Goal: Book appointment/travel/reservation

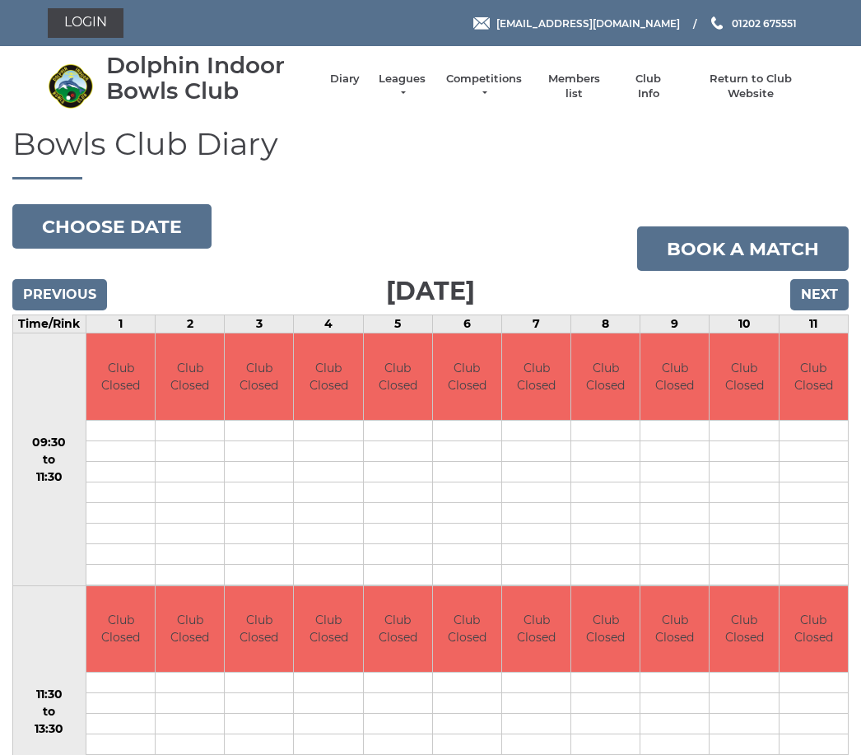
scroll to position [88, 0]
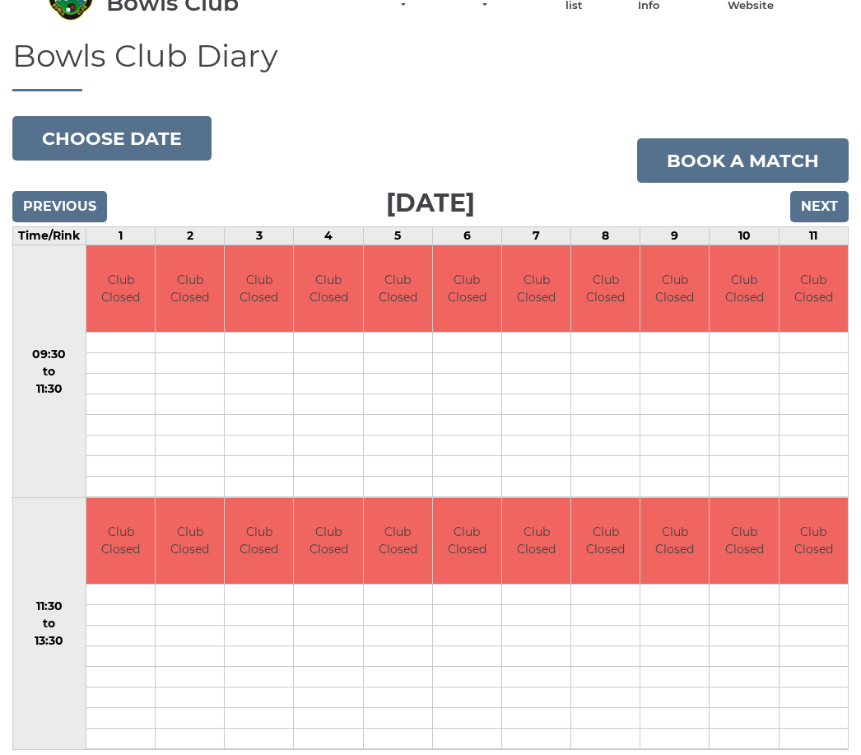
click at [823, 193] on input "Next" at bounding box center [820, 206] width 58 height 31
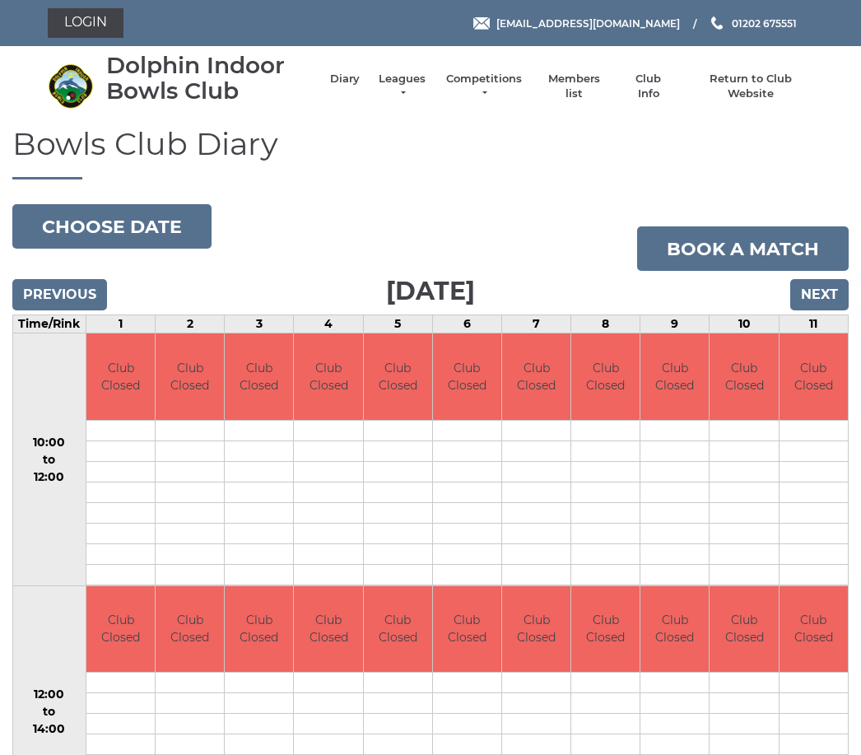
click at [817, 284] on input "Next" at bounding box center [820, 294] width 58 height 31
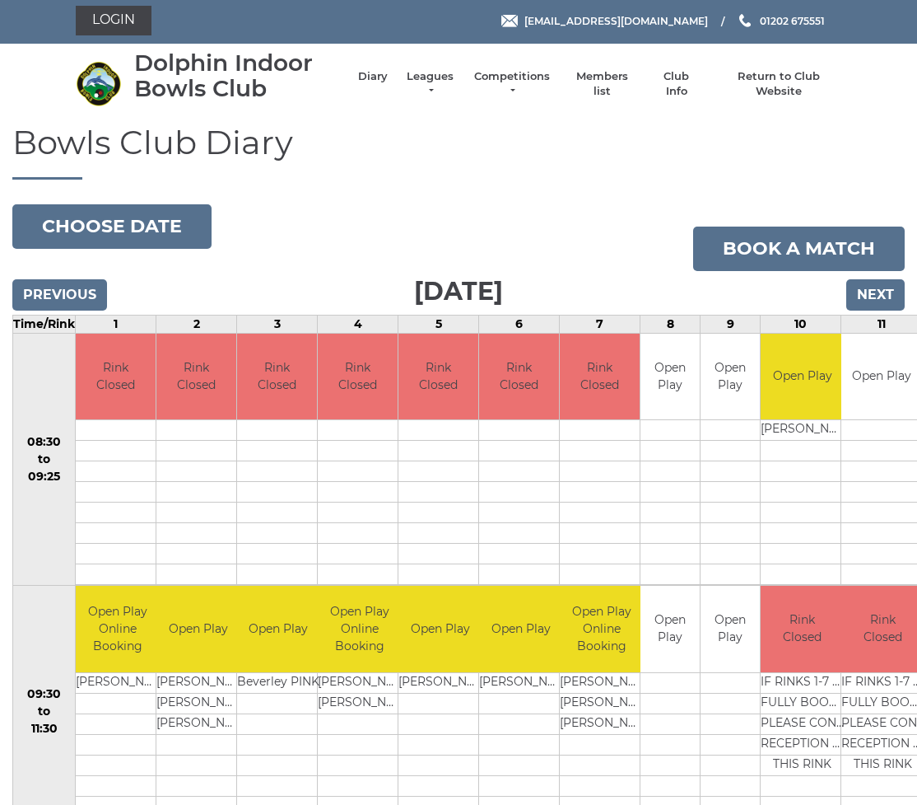
scroll to position [4, 0]
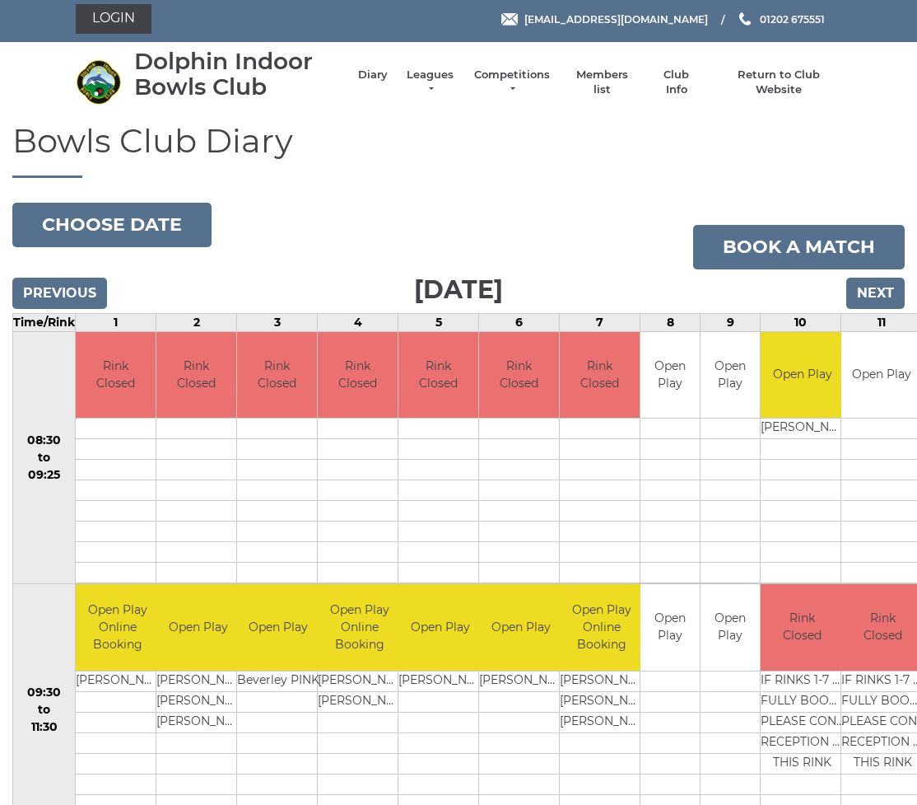
click at [852, 304] on input "Next" at bounding box center [876, 293] width 58 height 31
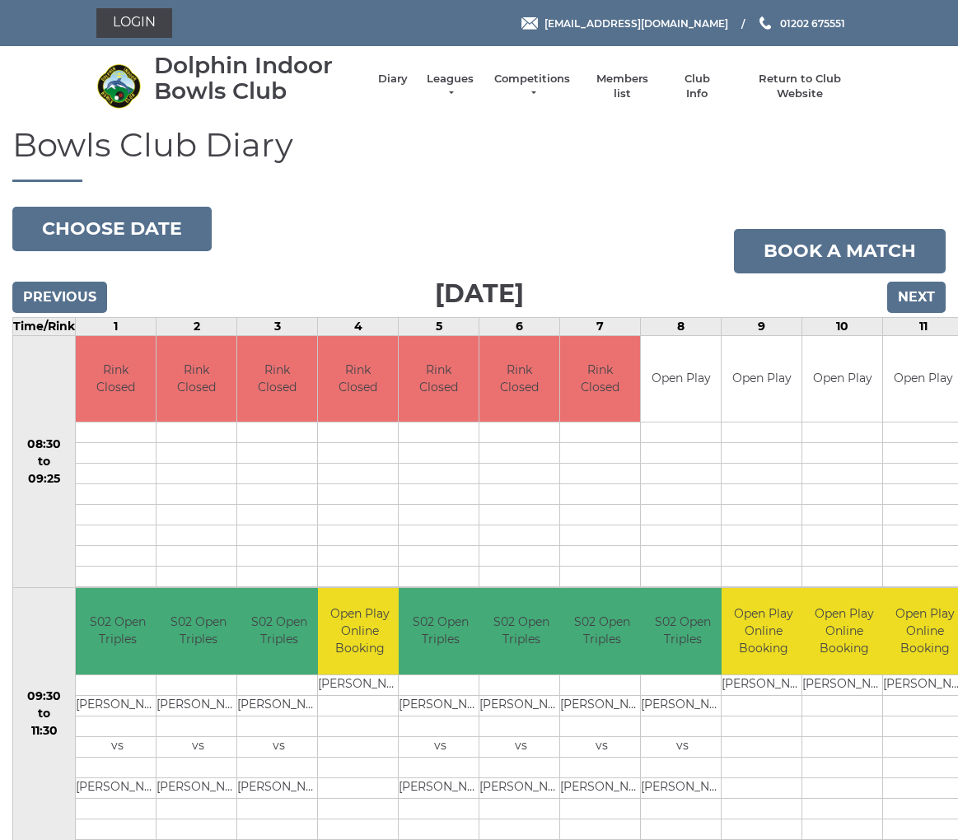
click at [59, 304] on input "Previous" at bounding box center [59, 297] width 95 height 31
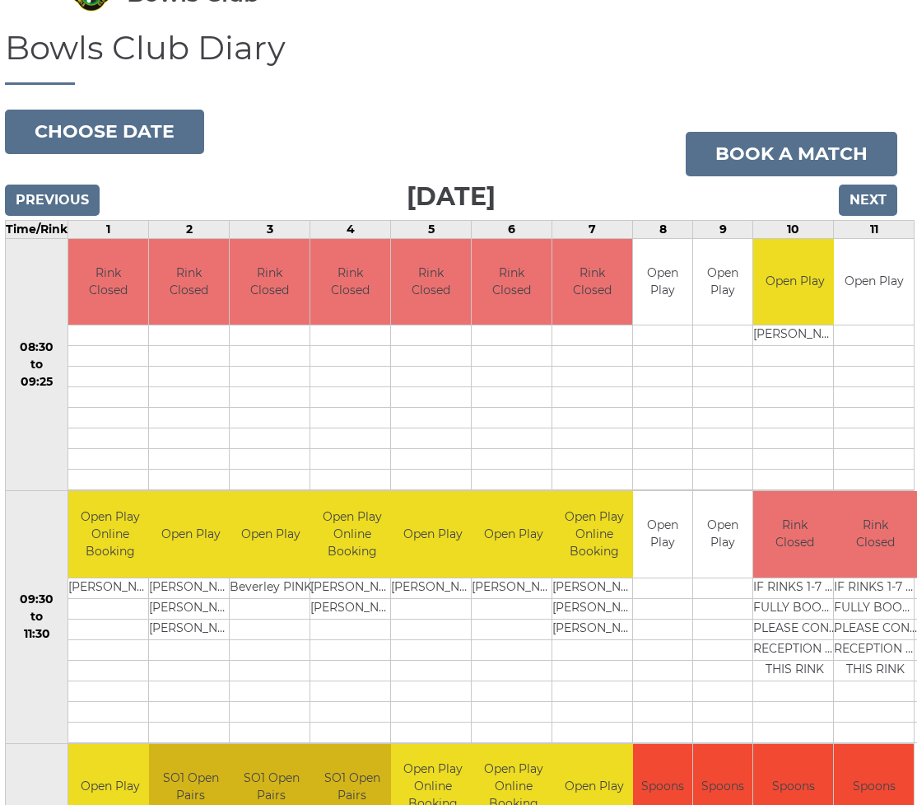
scroll to position [0, 9]
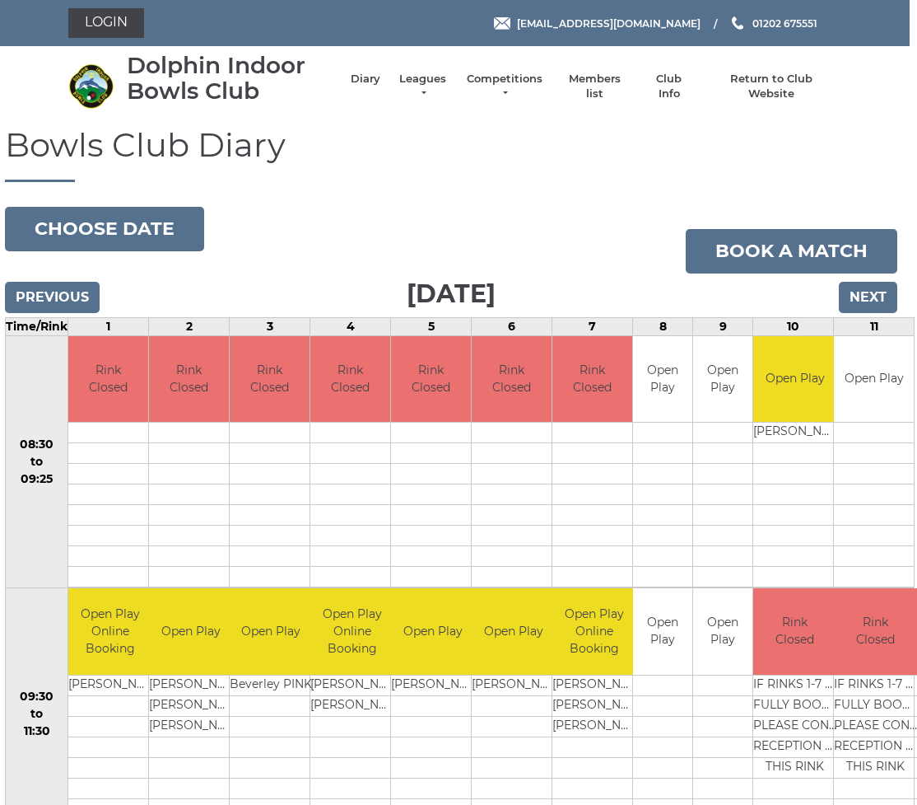
click at [864, 296] on input "Next" at bounding box center [868, 297] width 58 height 31
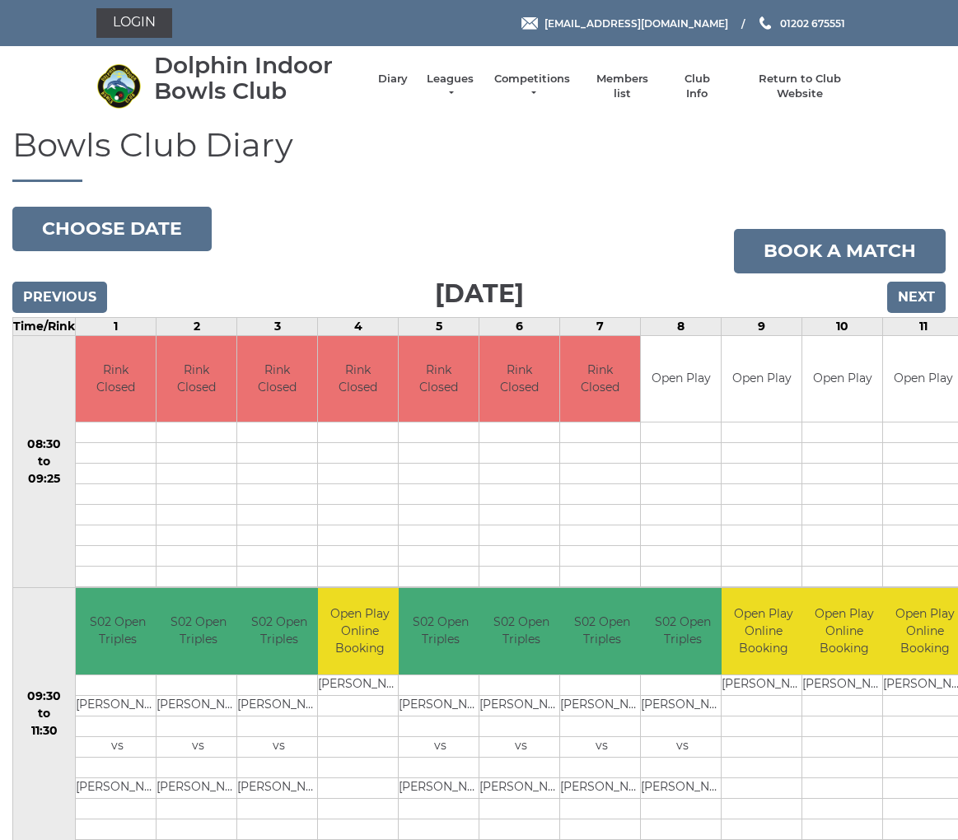
click at [913, 294] on input "Next" at bounding box center [916, 297] width 58 height 31
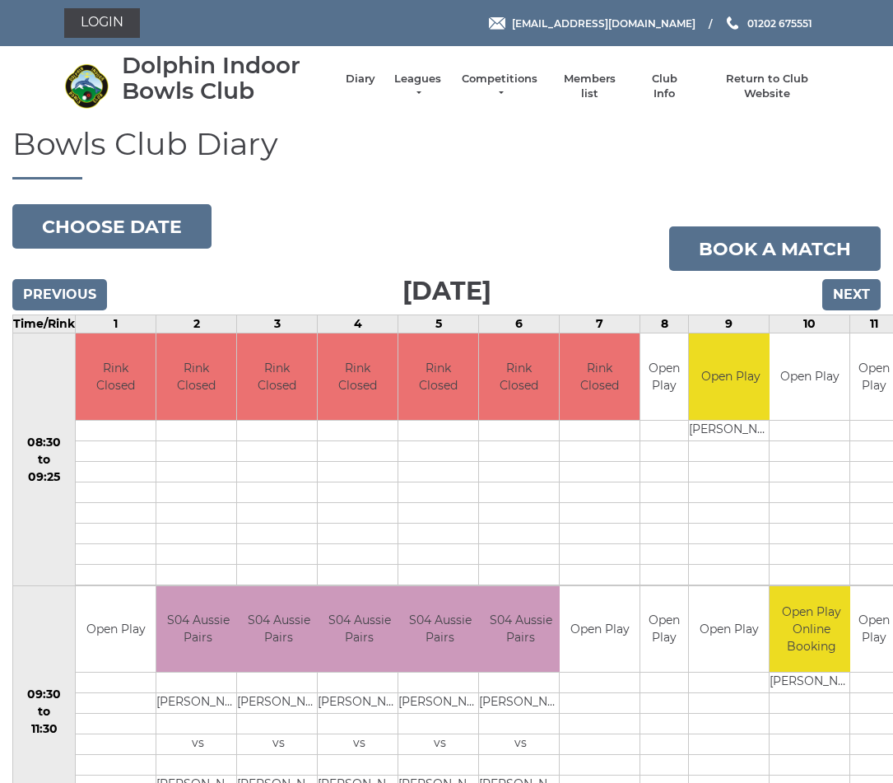
click at [854, 294] on input "Next" at bounding box center [852, 294] width 58 height 31
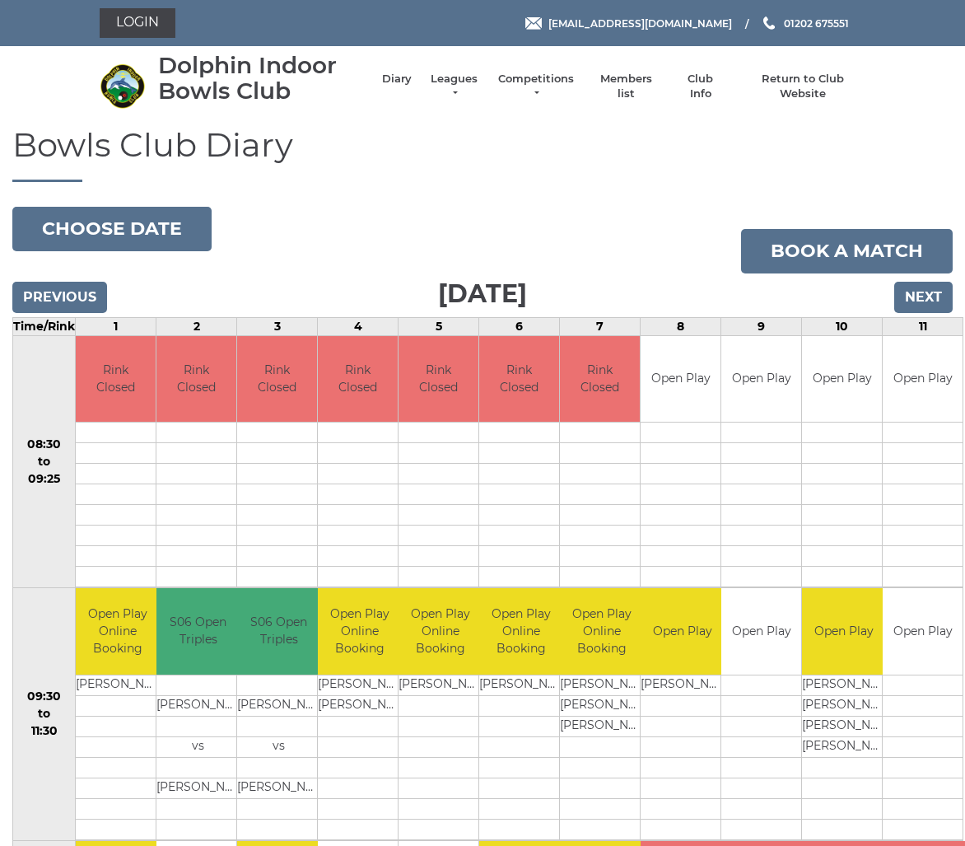
click at [921, 305] on input "Next" at bounding box center [923, 297] width 58 height 31
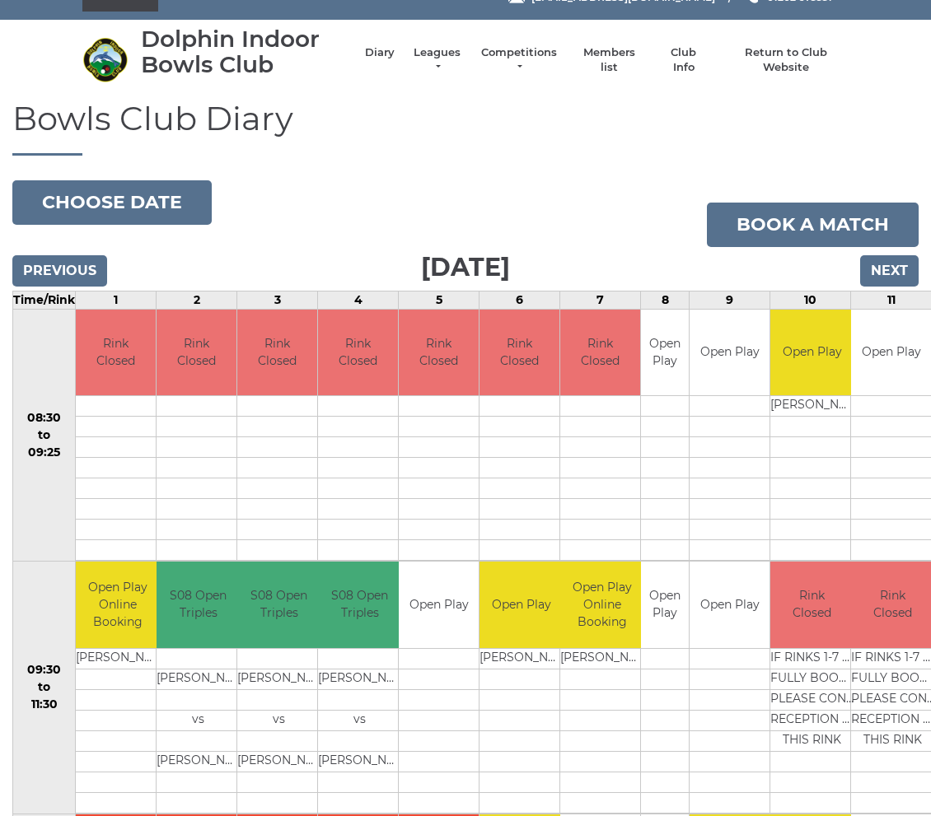
scroll to position [30, 0]
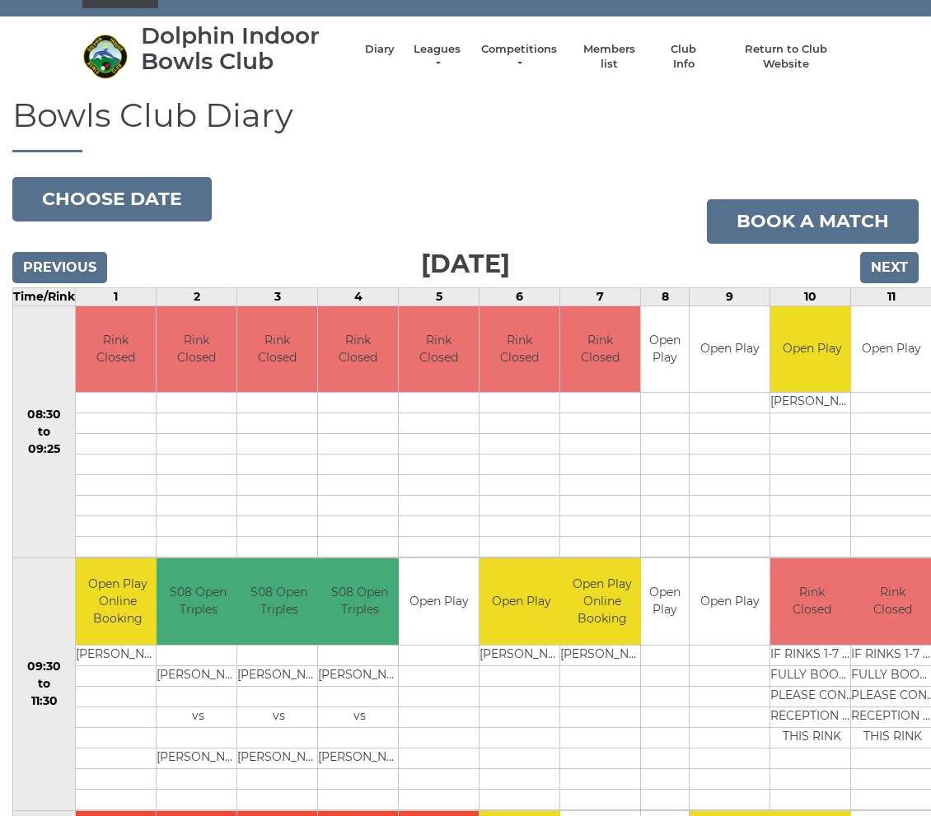
click at [119, 209] on body "Login reception@dolphinibc.com 01202 675551" at bounding box center [465, 664] width 931 height 1388
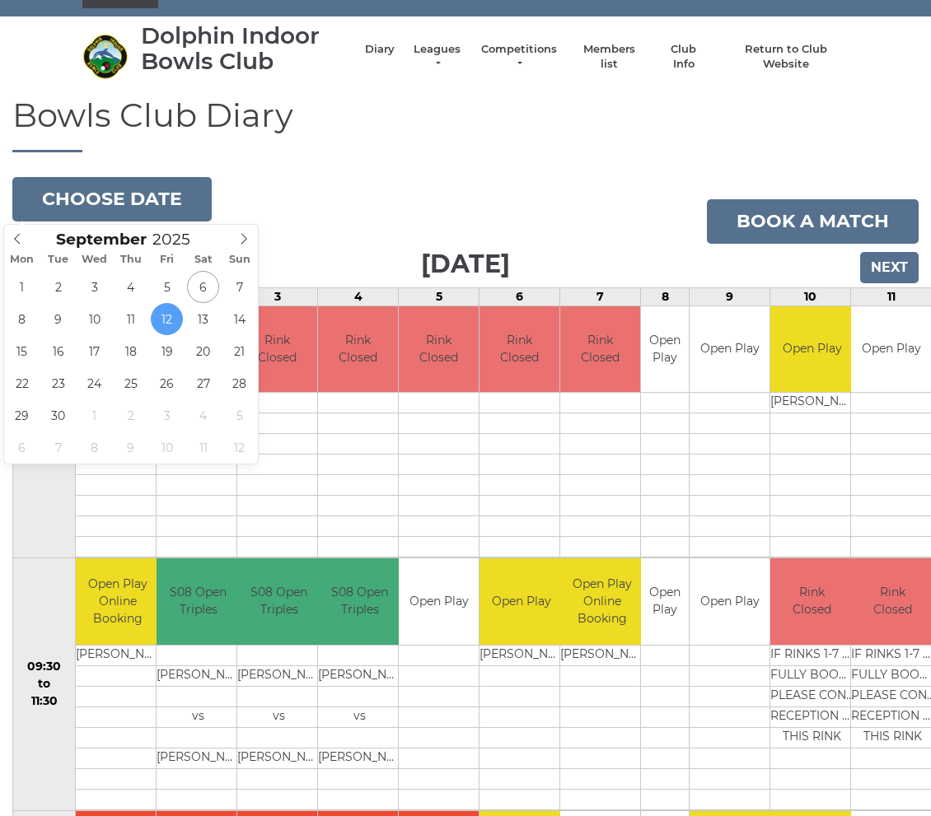
type input "[DATE]"
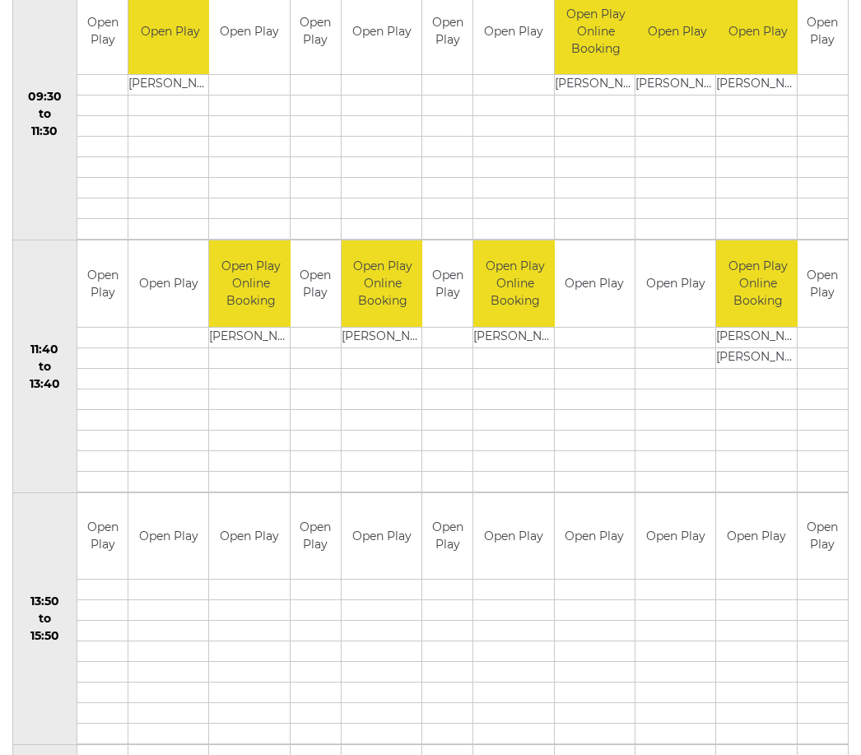
scroll to position [598, 0]
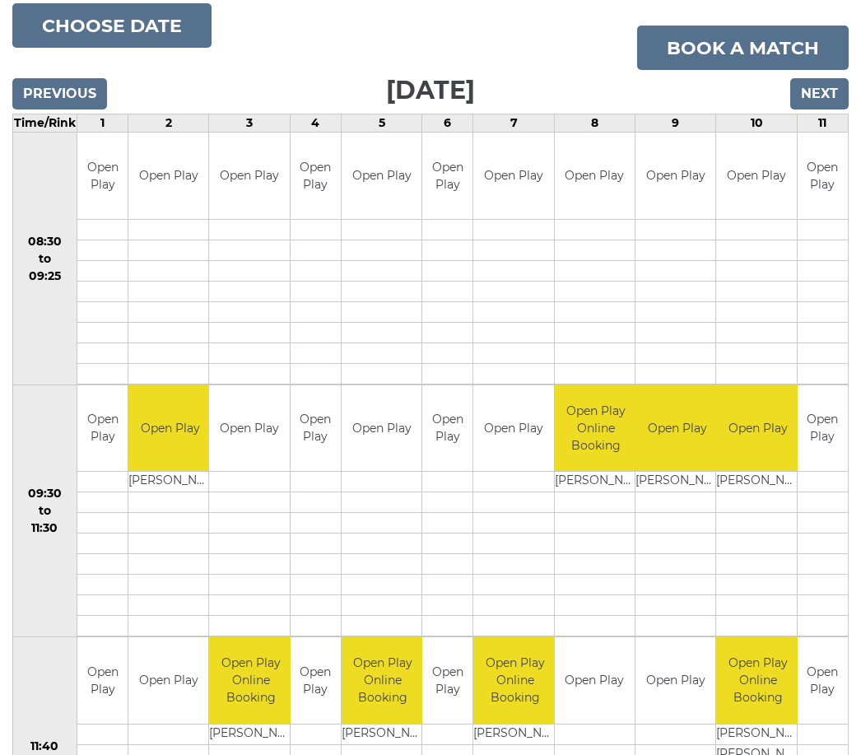
click at [811, 93] on input "Next" at bounding box center [820, 94] width 58 height 31
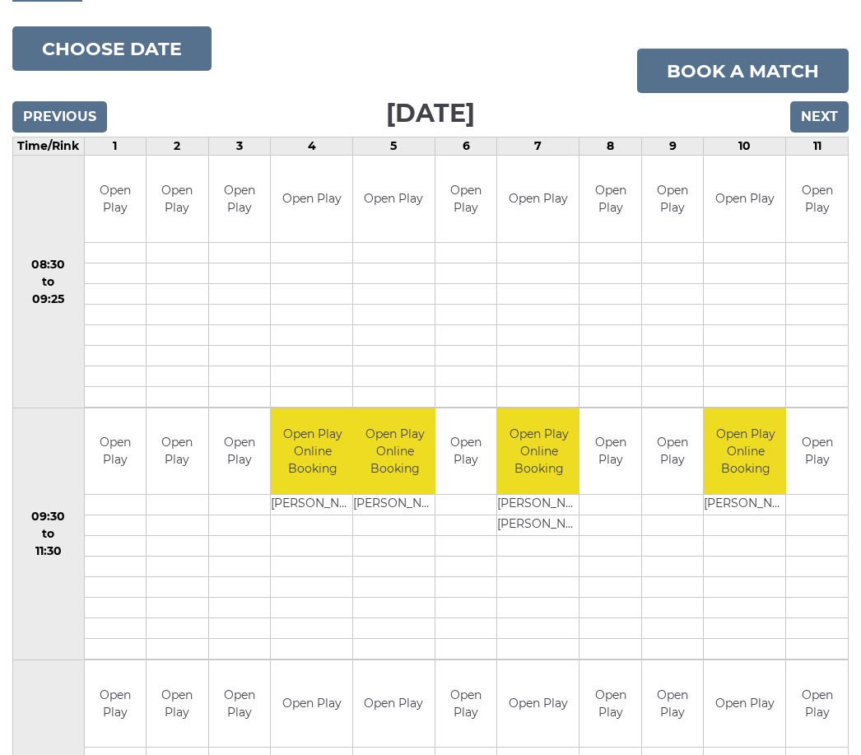
scroll to position [177, 0]
click at [372, 749] on td at bounding box center [394, 758] width 82 height 21
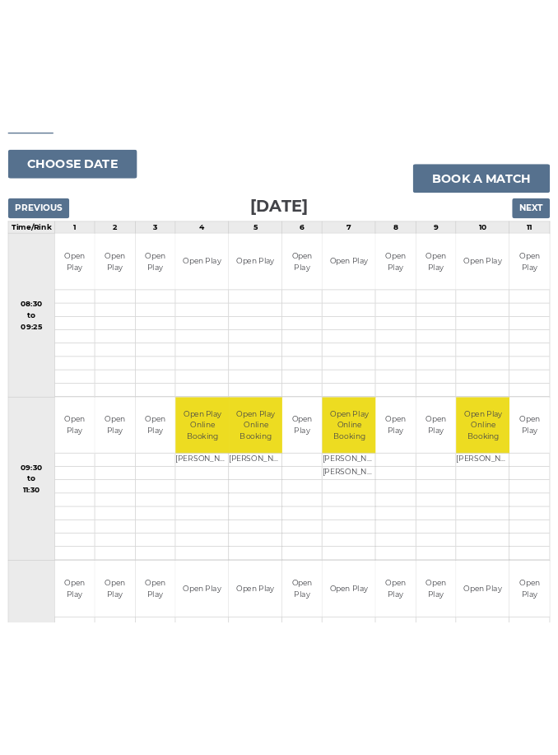
scroll to position [0, 0]
